Goal: Check status: Check status

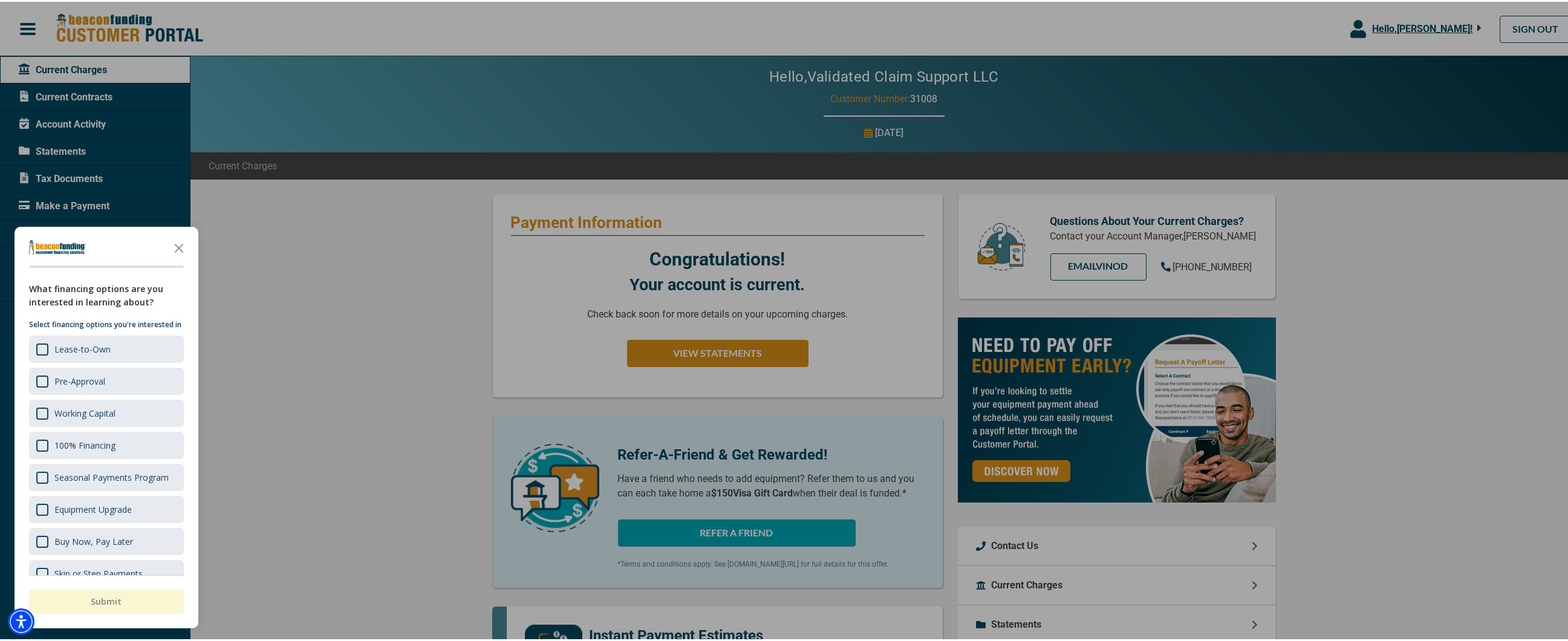
click at [462, 358] on div at bounding box center [788, 320] width 1577 height 641
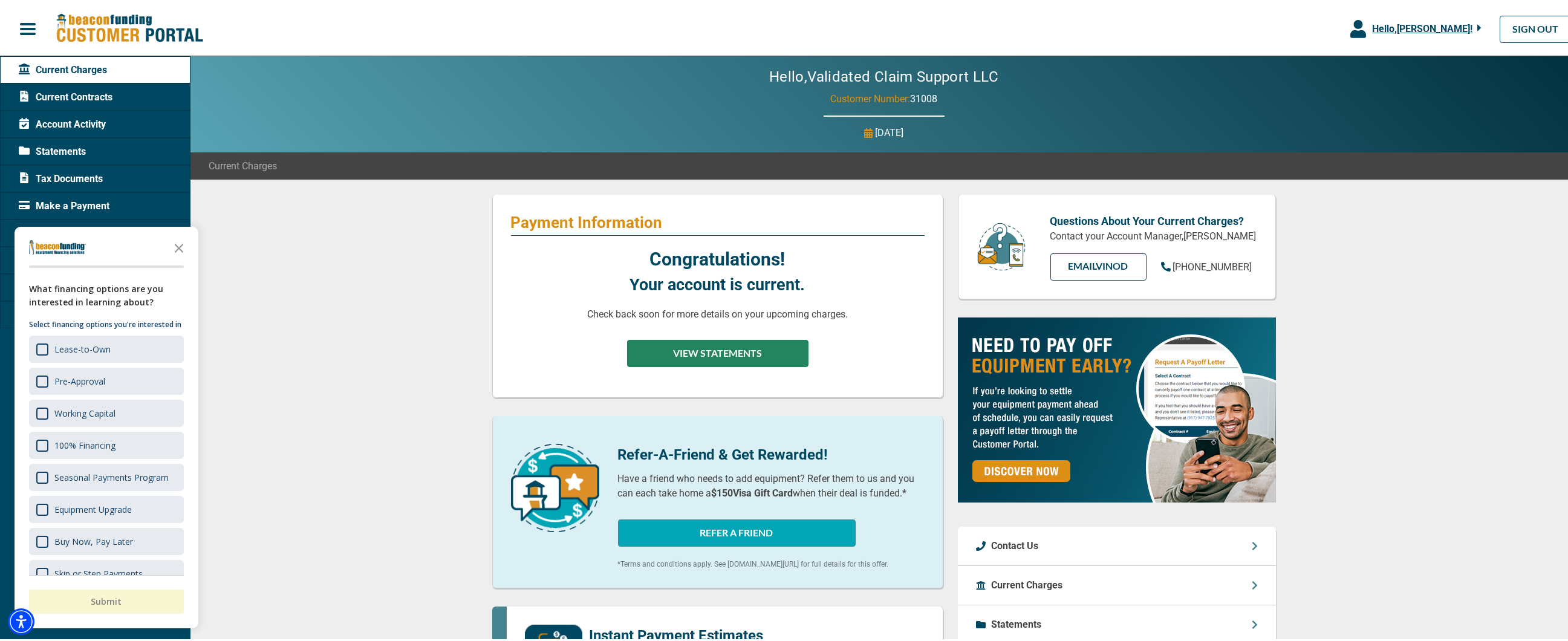
click at [745, 349] on button "VIEW STATEMENTS" at bounding box center [718, 352] width 182 height 27
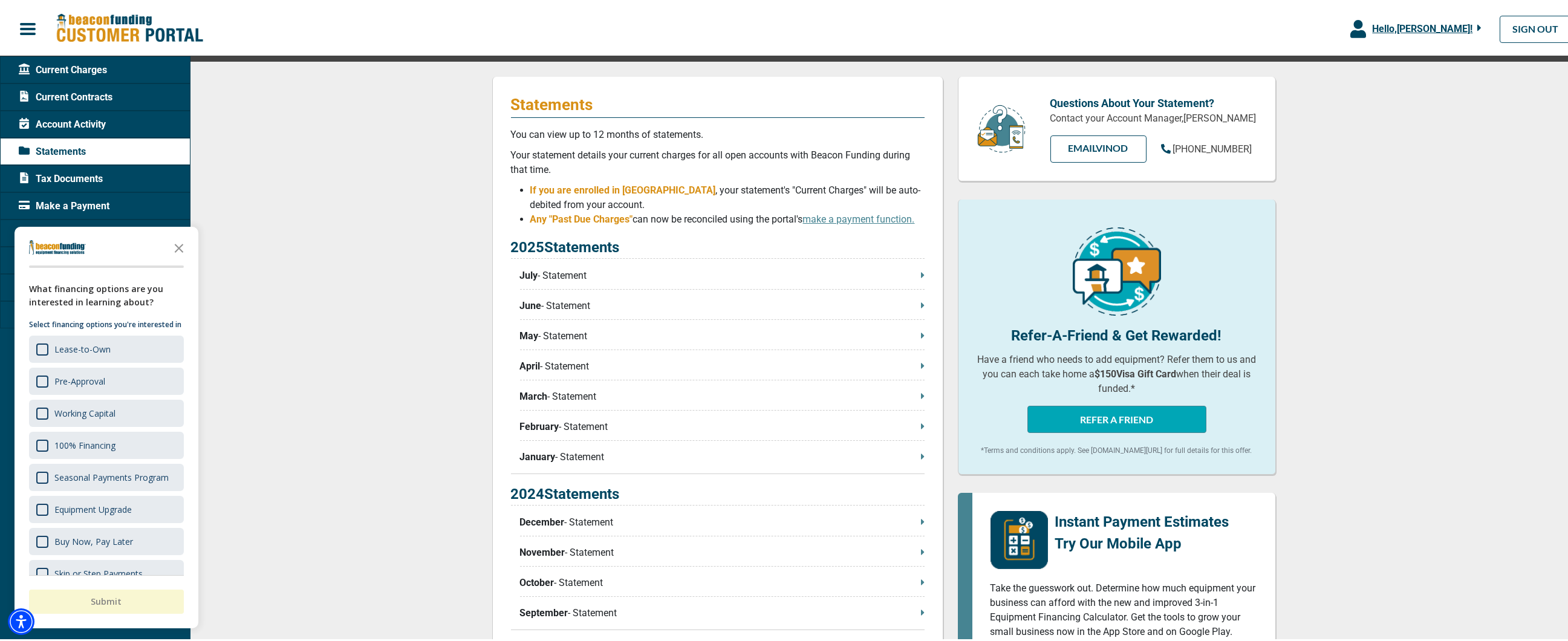
scroll to position [213, 0]
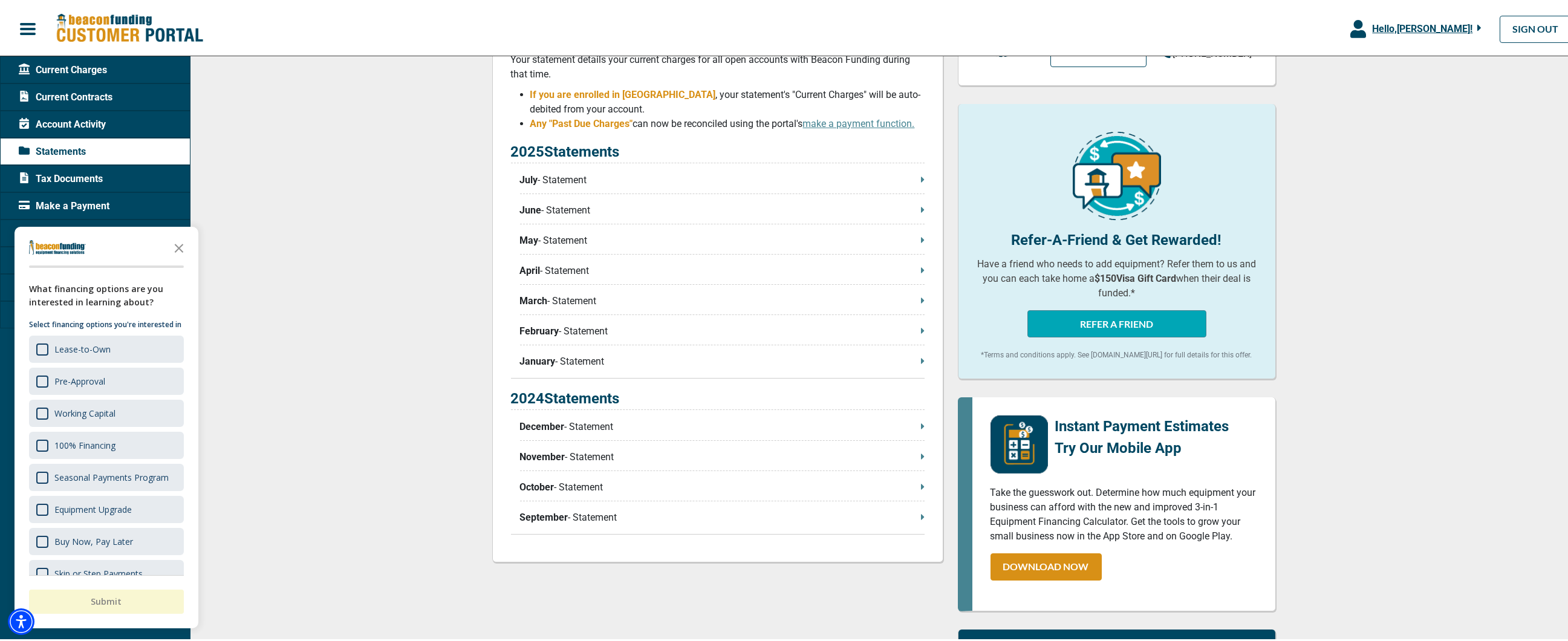
click at [903, 173] on p "July - Statement" at bounding box center [722, 179] width 405 height 14
click at [913, 213] on p "June - Statement" at bounding box center [722, 208] width 405 height 14
click at [921, 241] on icon at bounding box center [922, 238] width 3 height 5
click at [921, 268] on icon at bounding box center [923, 268] width 4 height 10
click at [921, 301] on icon at bounding box center [922, 298] width 3 height 5
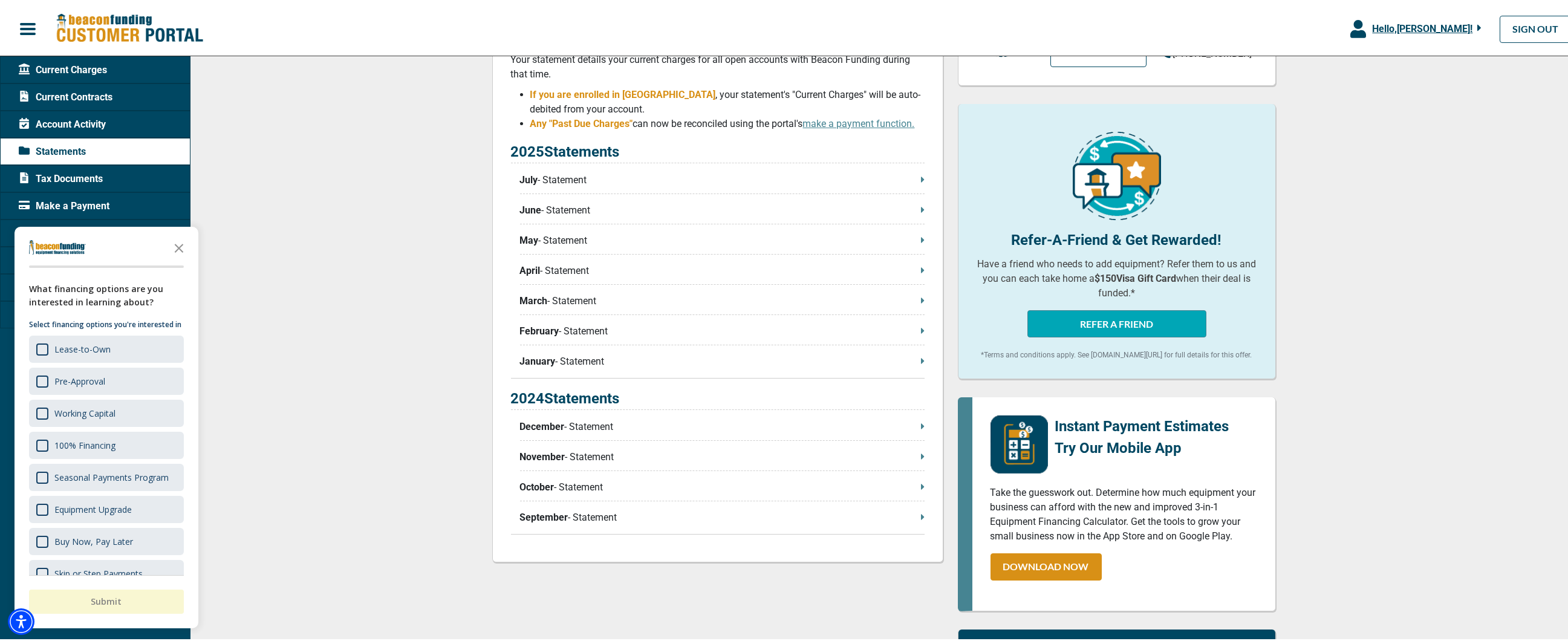
click at [921, 333] on icon at bounding box center [923, 329] width 4 height 10
click at [921, 354] on span at bounding box center [923, 360] width 4 height 14
click at [915, 429] on p "December - Statement" at bounding box center [722, 425] width 405 height 14
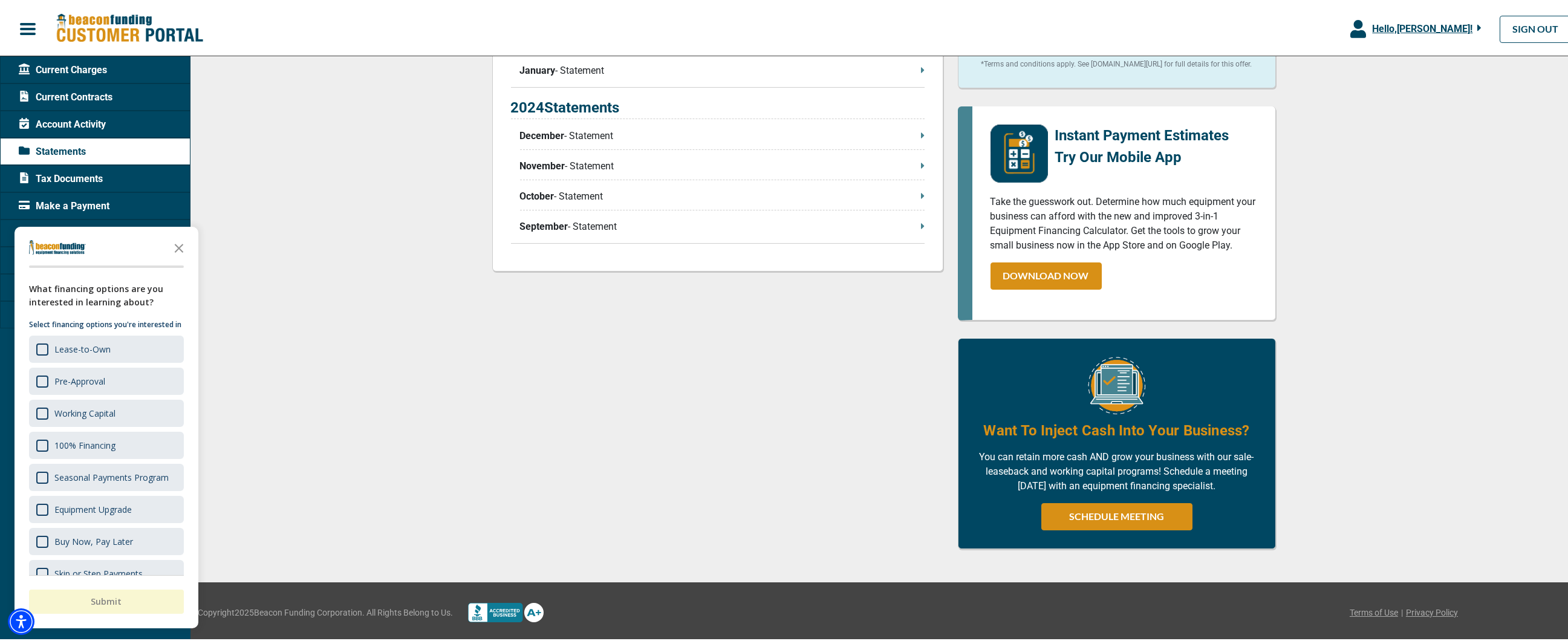
scroll to position [516, 0]
click at [108, 102] on span "Current Contracts" at bounding box center [65, 96] width 94 height 14
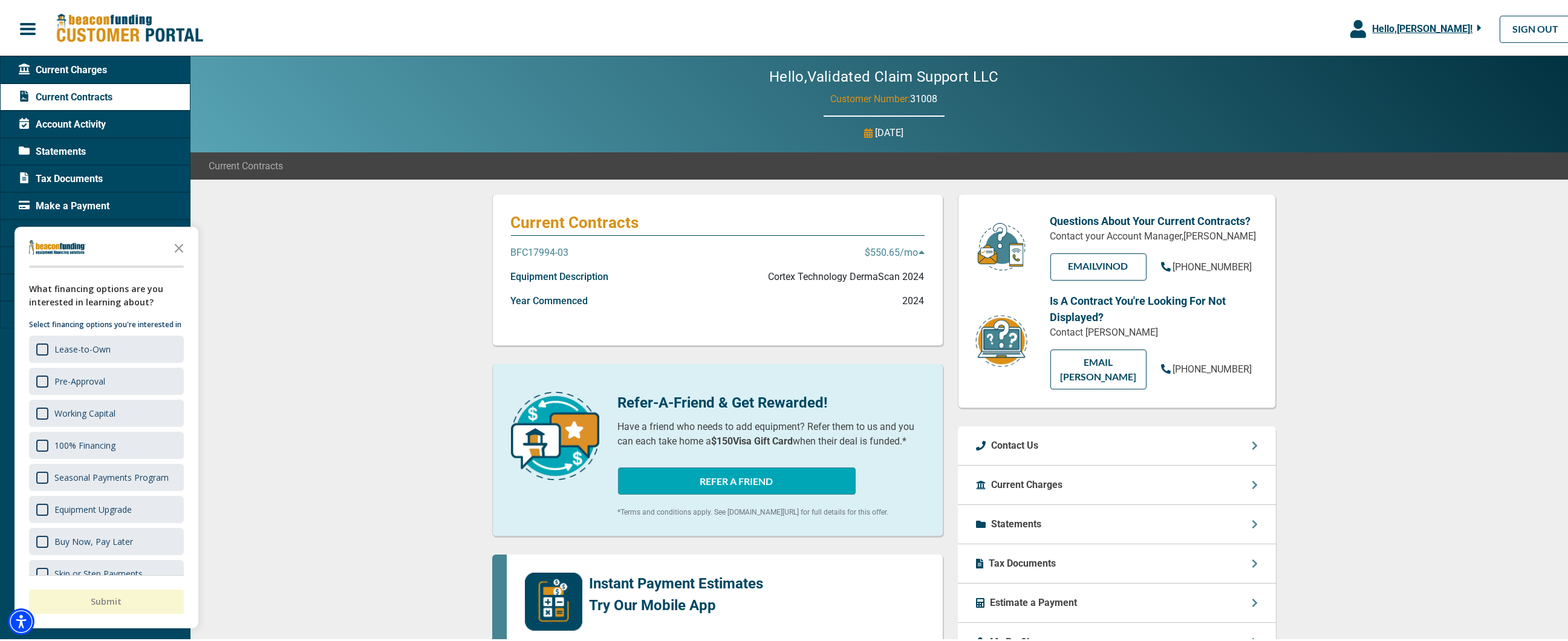
click at [542, 247] on p "BFC17994-03" at bounding box center [540, 251] width 58 height 14
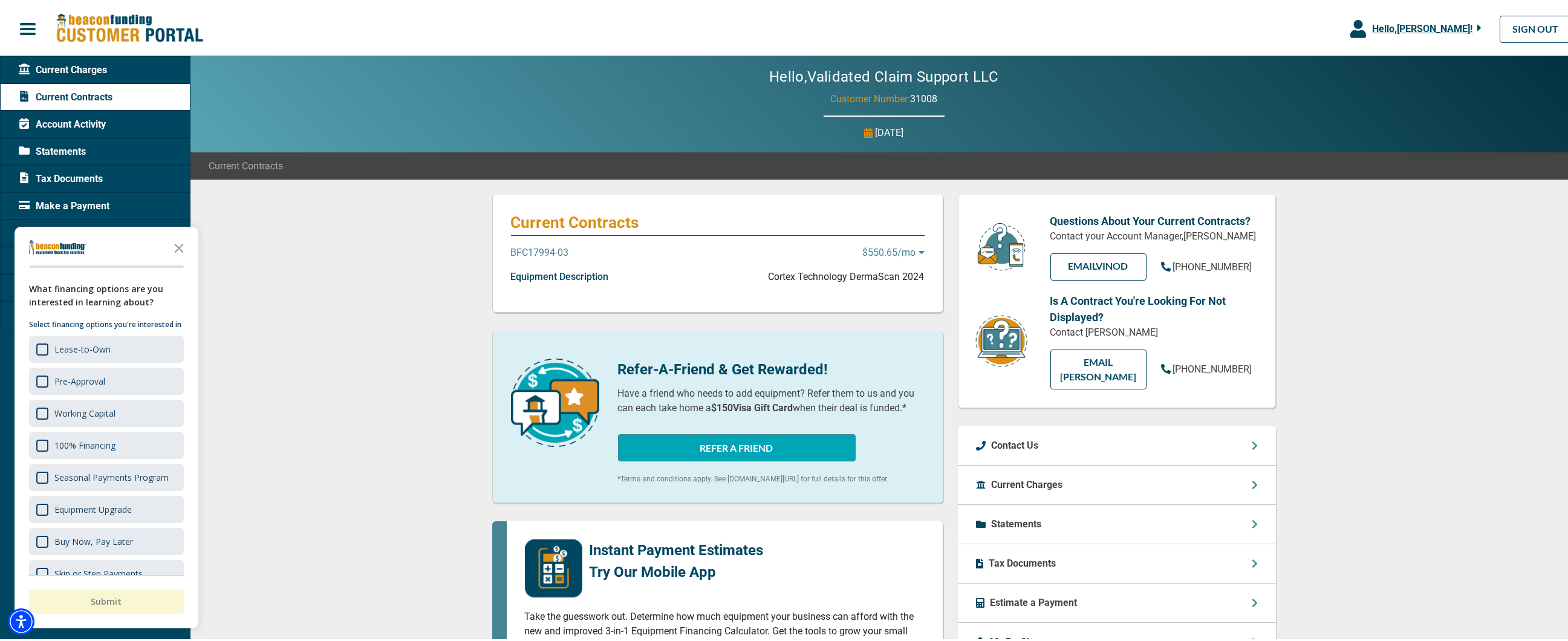
click at [542, 248] on p "BFC17994-03" at bounding box center [540, 251] width 58 height 14
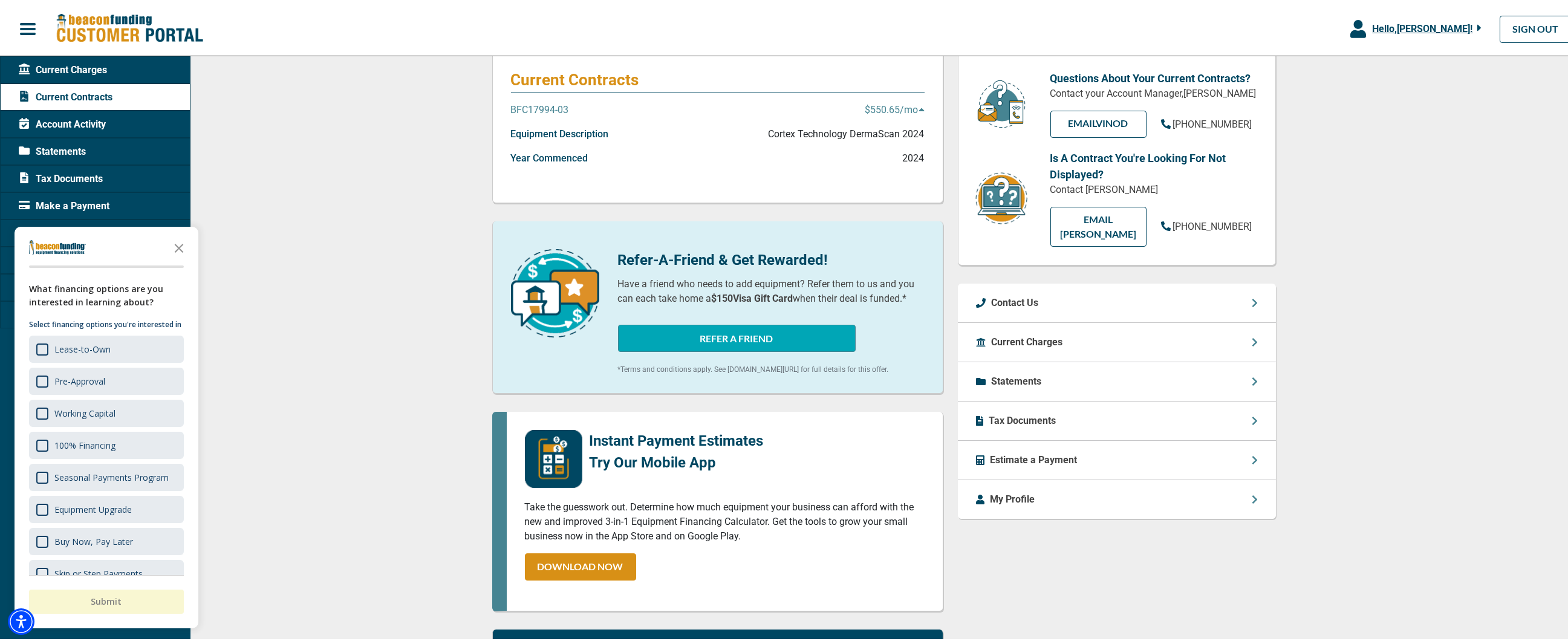
scroll to position [144, 0]
click at [1066, 360] on div "Statements" at bounding box center [1117, 379] width 318 height 39
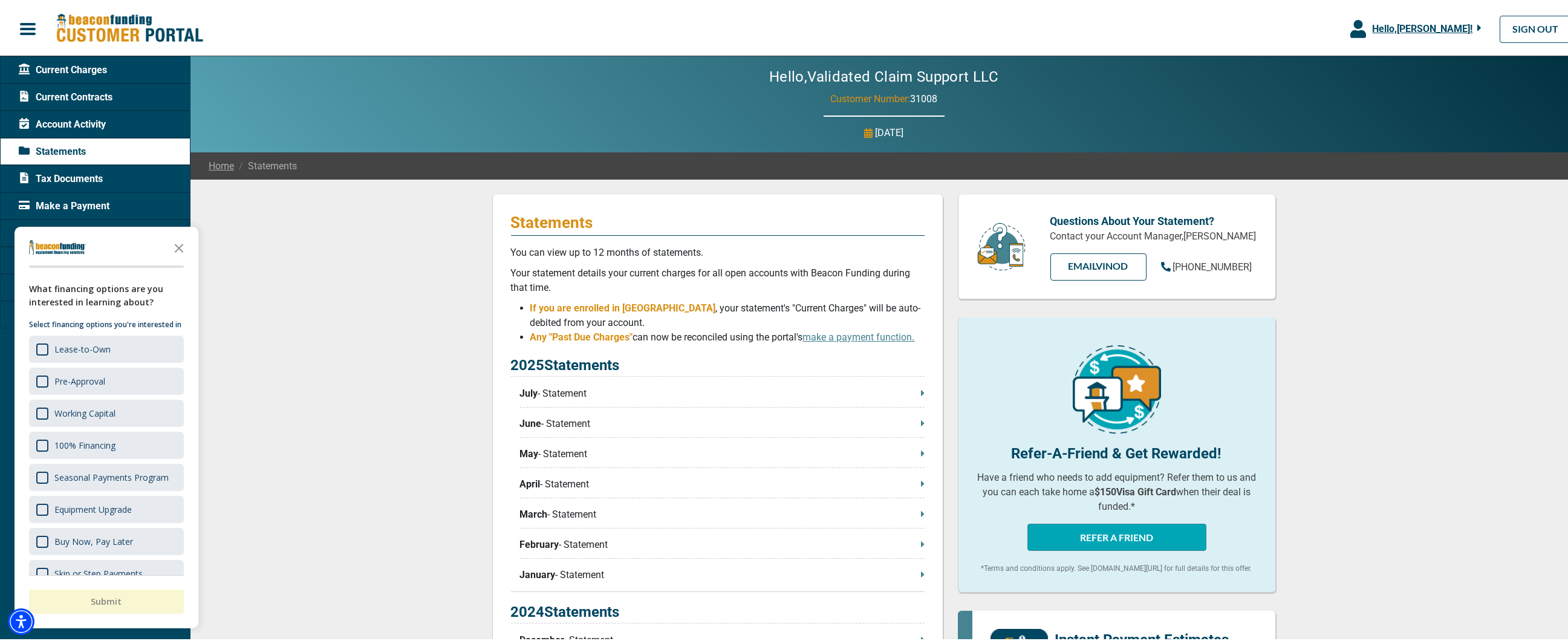
click at [89, 99] on span "Current Contracts" at bounding box center [65, 96] width 94 height 14
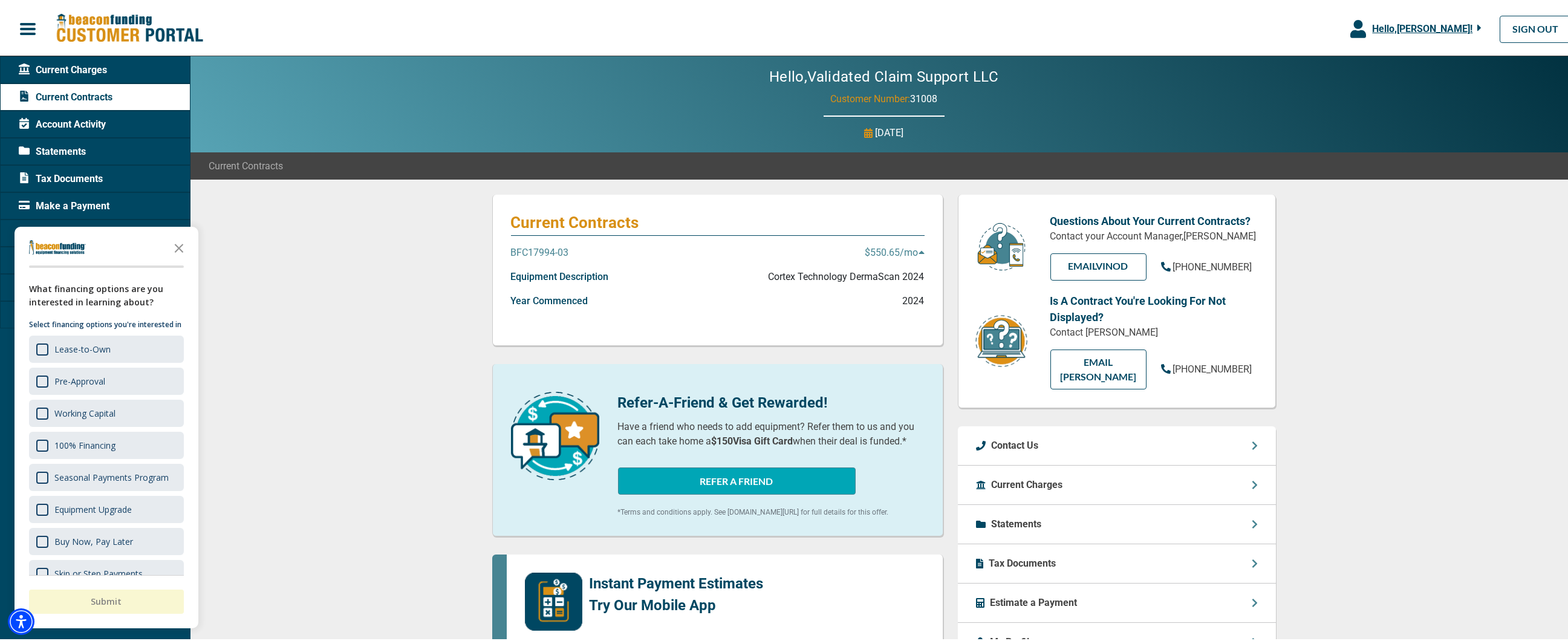
click at [570, 242] on div "Current Contracts BFC17994-03 $550.65 /mo Equipment Description Cortex Technolo…" at bounding box center [718, 268] width 451 height 151
drag, startPoint x: 575, startPoint y: 251, endPoint x: 499, endPoint y: 247, distance: 76.1
click at [499, 247] on div "Current Contracts BFC17994-03 $550.65 /mo Equipment Description Cortex Technolo…" at bounding box center [718, 268] width 451 height 151
copy p "BFC17994-03"
click at [919, 251] on icon at bounding box center [921, 250] width 5 height 3
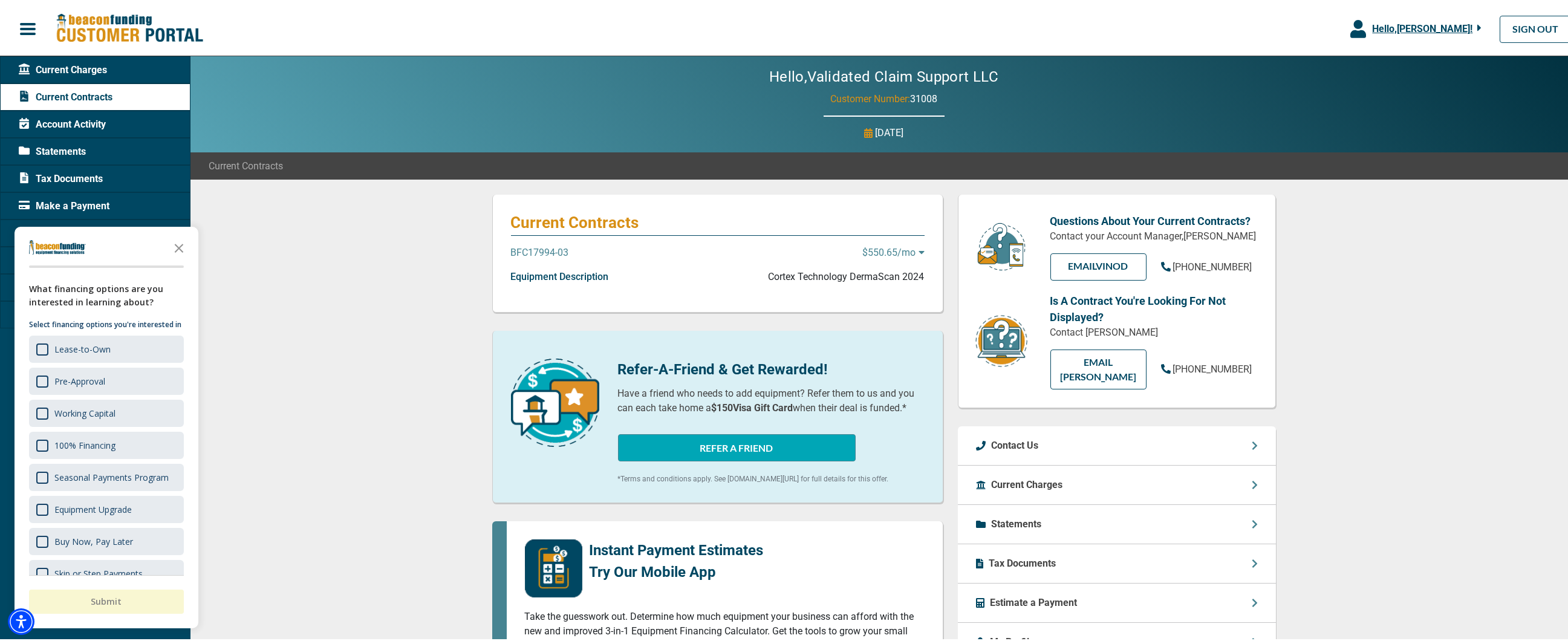
click at [919, 250] on icon at bounding box center [921, 250] width 5 height 3
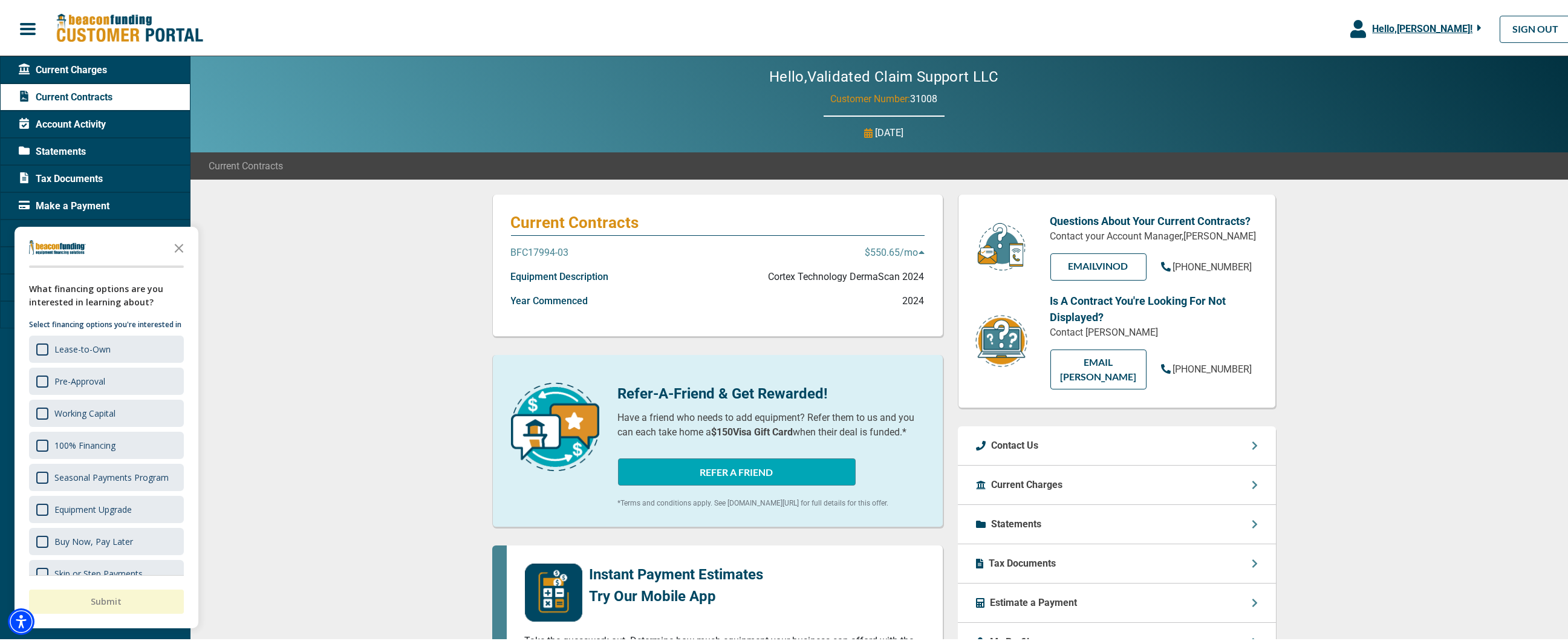
click at [912, 250] on p "$550.65 /mo" at bounding box center [895, 251] width 59 height 14
